Goal: Entertainment & Leisure: Consume media (video, audio)

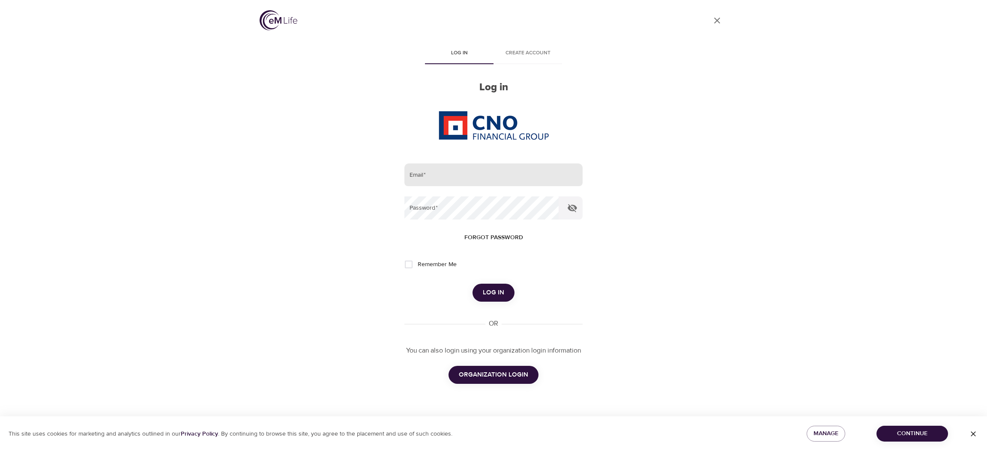
click at [420, 173] on input "email" at bounding box center [493, 175] width 178 height 23
drag, startPoint x: 429, startPoint y: 174, endPoint x: 626, endPoint y: 192, distance: 198.7
click at [431, 174] on input "email" at bounding box center [493, 175] width 178 height 23
click at [0, 451] on com-1password-button at bounding box center [0, 451] width 0 height 0
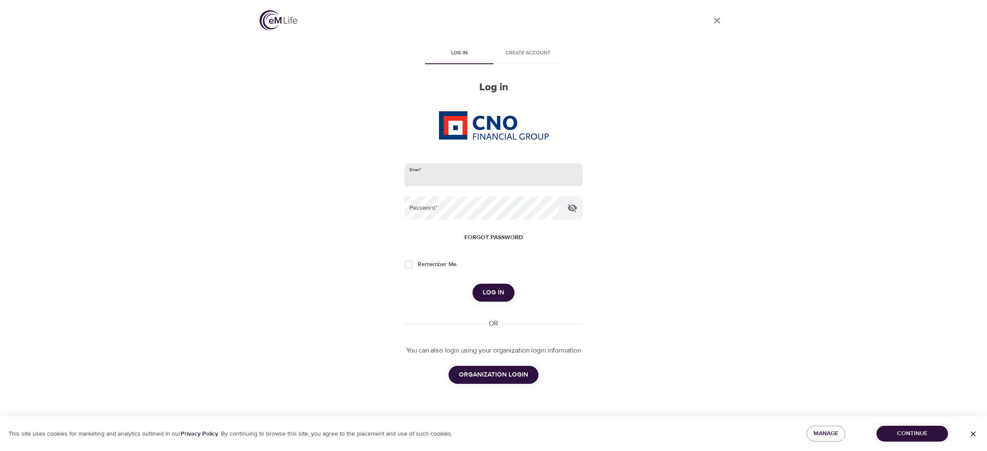
type input "[PERSON_NAME][EMAIL_ADDRESS][DOMAIN_NAME]"
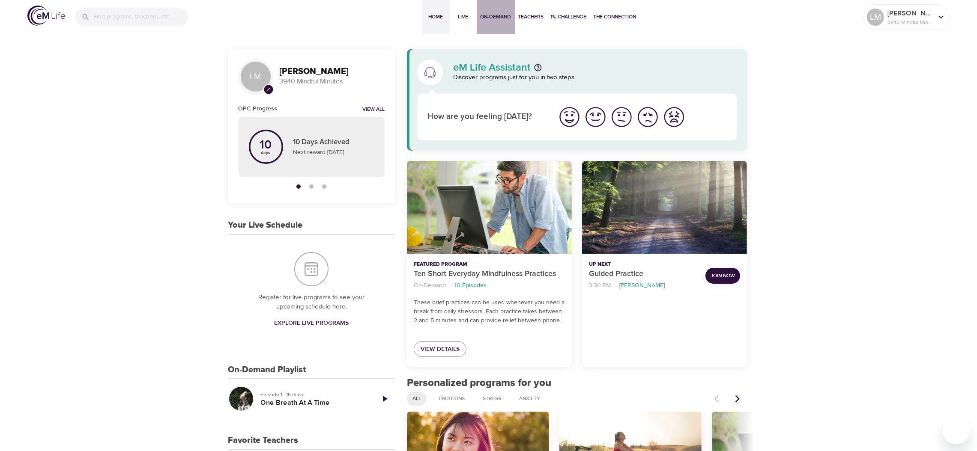
click at [484, 12] on span "On-Demand" at bounding box center [495, 16] width 31 height 9
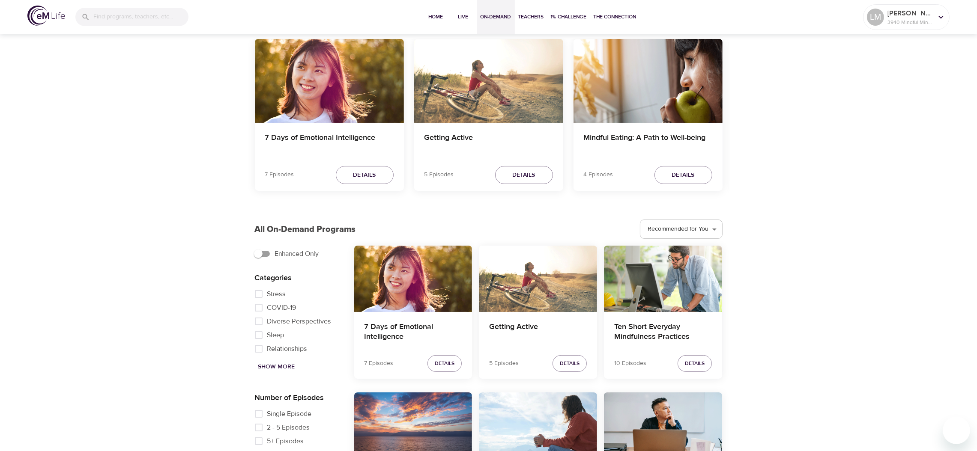
scroll to position [64, 0]
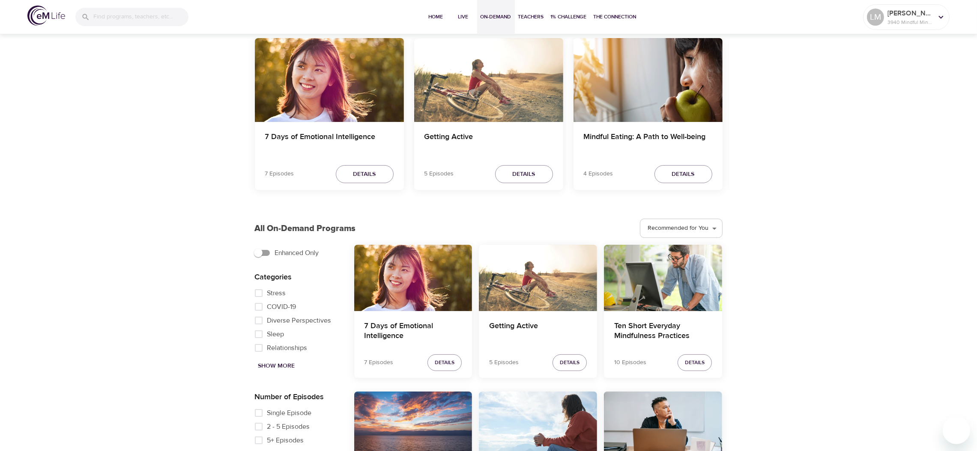
click at [259, 411] on input "Single Episode" at bounding box center [258, 413] width 17 height 14
checkbox input "true"
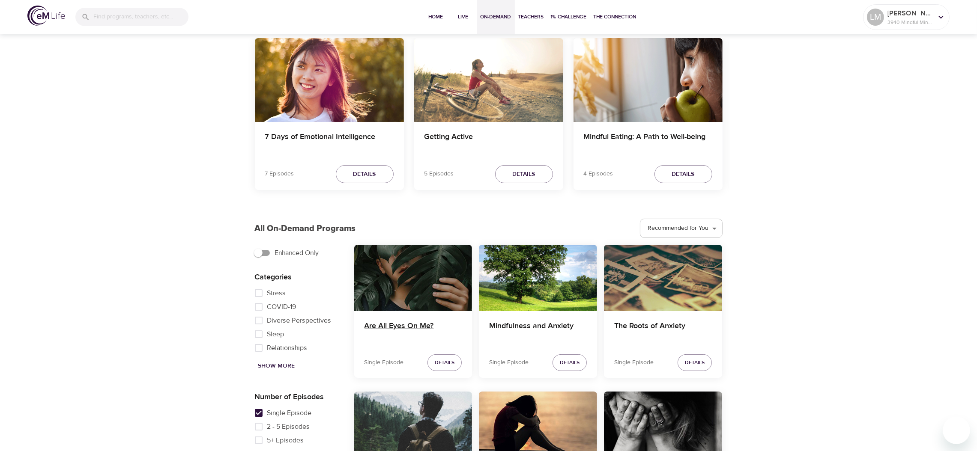
click at [411, 326] on h4 "Are All Eyes On Me?" at bounding box center [413, 332] width 98 height 21
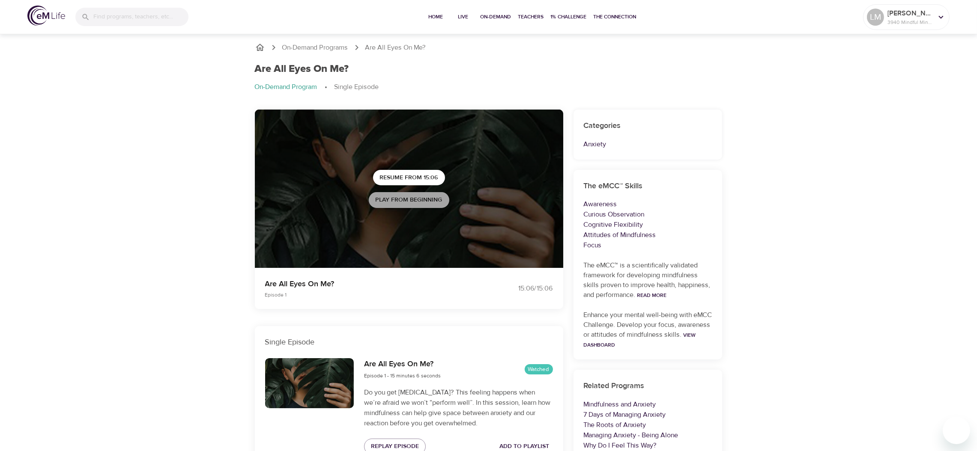
click at [423, 202] on span "Play from beginning" at bounding box center [409, 200] width 67 height 11
click at [890, 19] on p "3940 Mindful Minutes" at bounding box center [909, 22] width 45 height 8
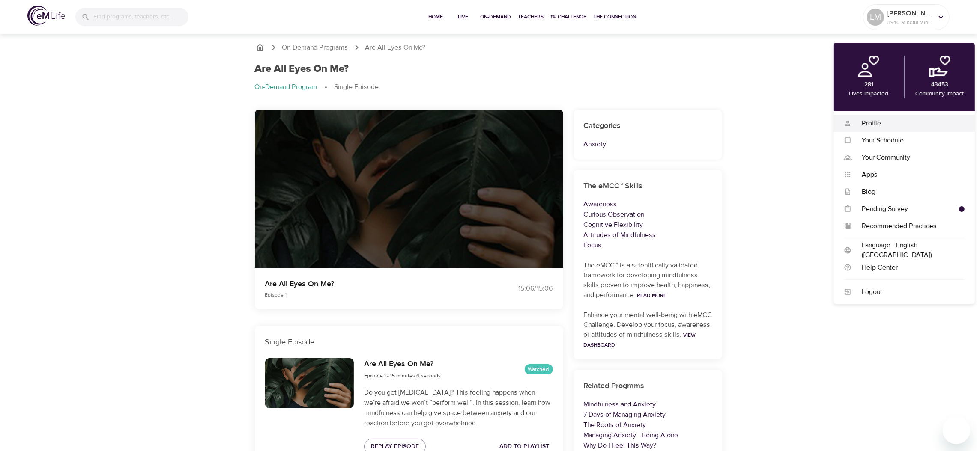
click at [867, 116] on div "Profile Profile" at bounding box center [903, 123] width 141 height 17
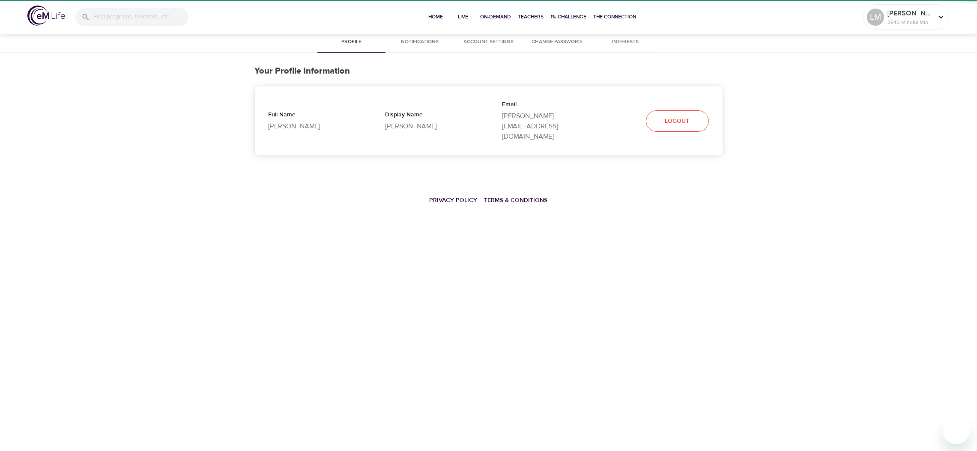
select select "10"
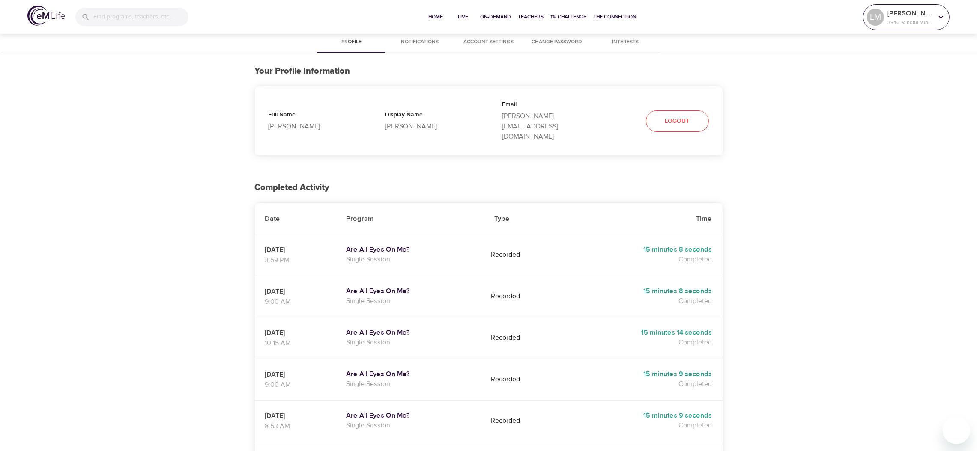
click at [906, 28] on div "[PERSON_NAME] 3940 Mindful Minutes" at bounding box center [906, 16] width 82 height 21
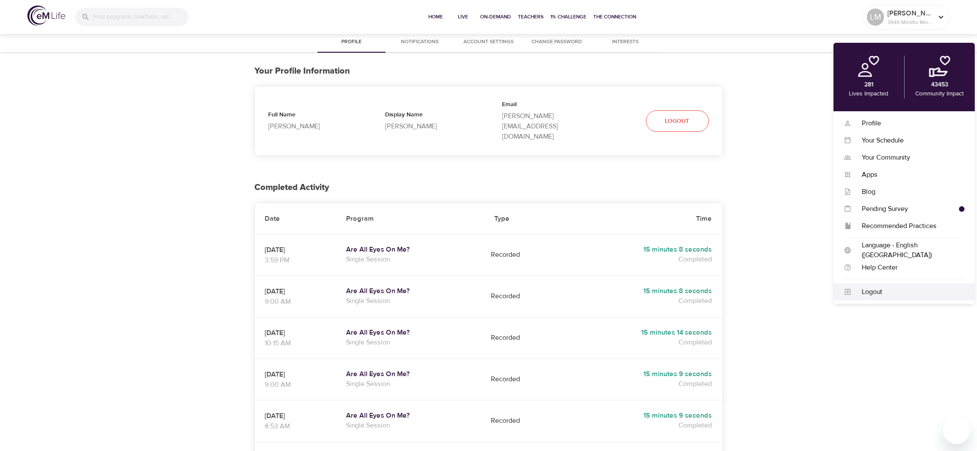
click at [873, 292] on div "Logout" at bounding box center [907, 292] width 113 height 10
